Goal: Task Accomplishment & Management: Manage account settings

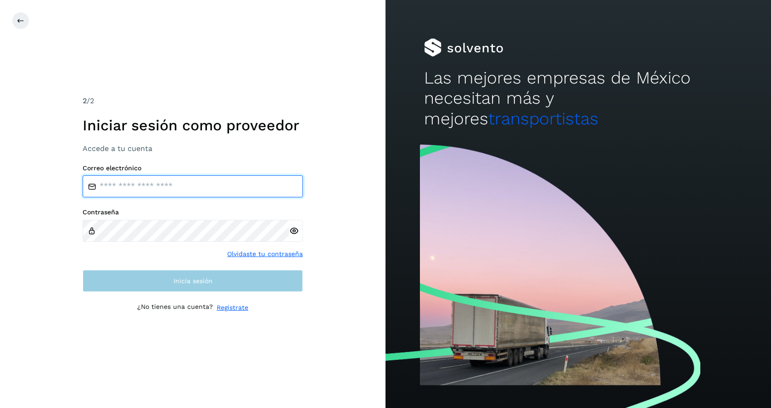
type input "**********"
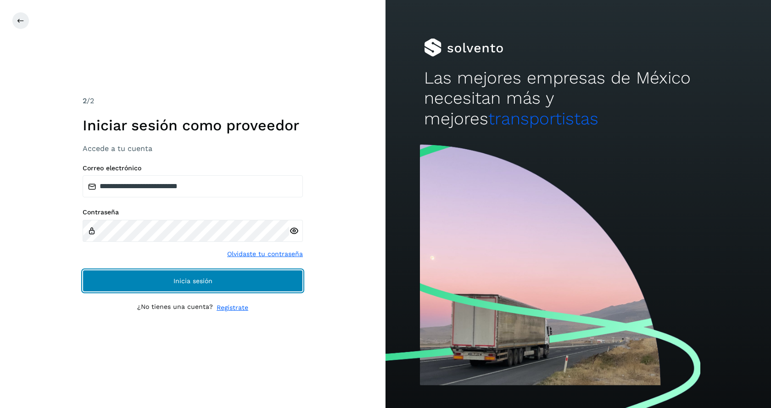
click at [201, 284] on span "Inicia sesión" at bounding box center [193, 281] width 39 height 6
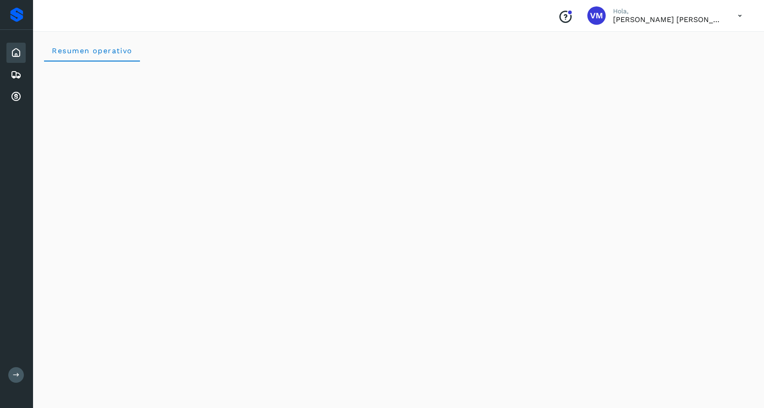
click at [15, 52] on icon at bounding box center [16, 52] width 11 height 11
click at [15, 78] on icon at bounding box center [16, 74] width 11 height 11
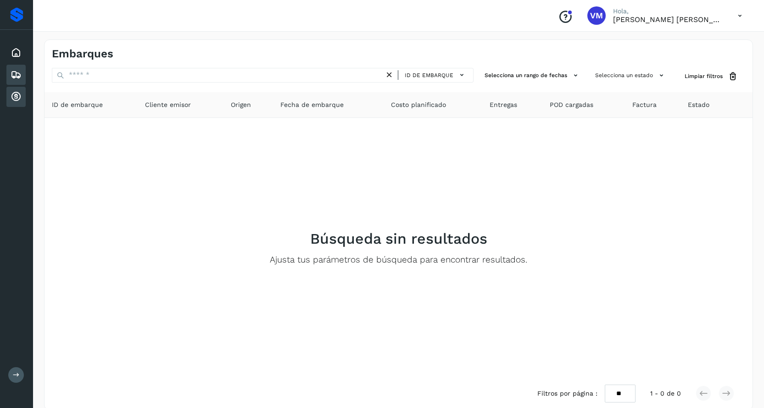
click at [17, 96] on icon at bounding box center [16, 96] width 11 height 11
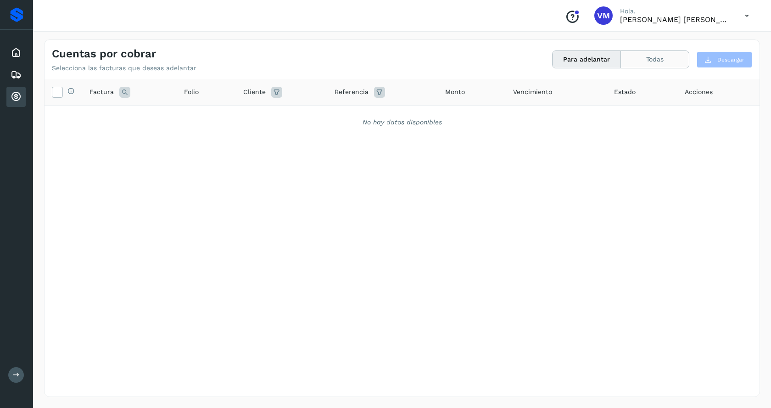
click at [666, 62] on button "Todas" at bounding box center [655, 59] width 68 height 17
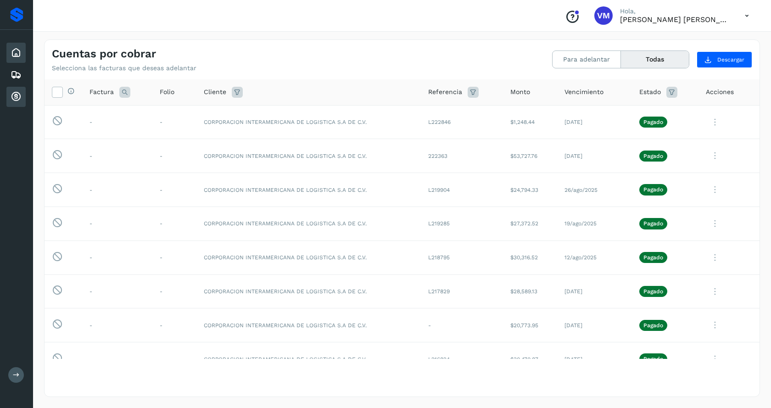
click at [19, 49] on icon at bounding box center [16, 52] width 11 height 11
